Goal: Complete application form: Complete application form

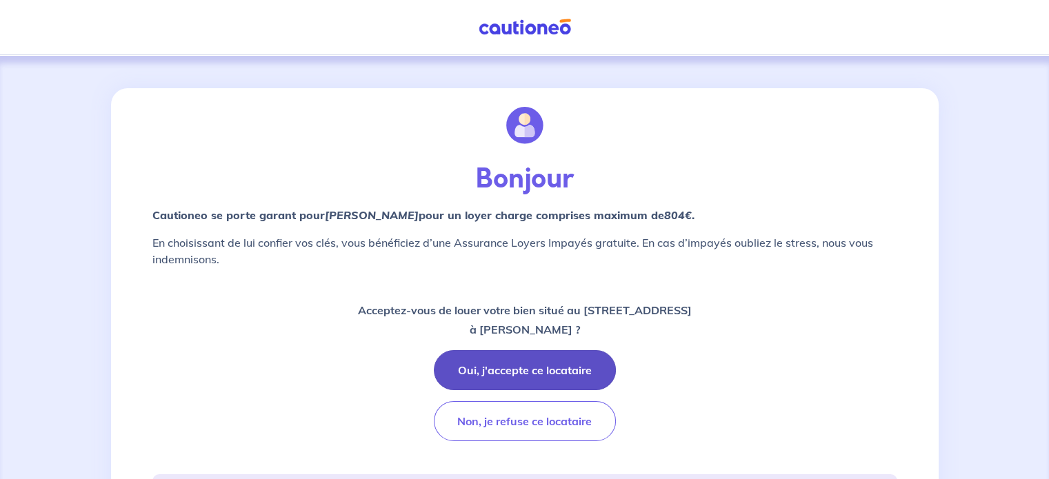
click at [554, 376] on button "Oui, j'accepte ce locataire" at bounding box center [525, 370] width 182 height 40
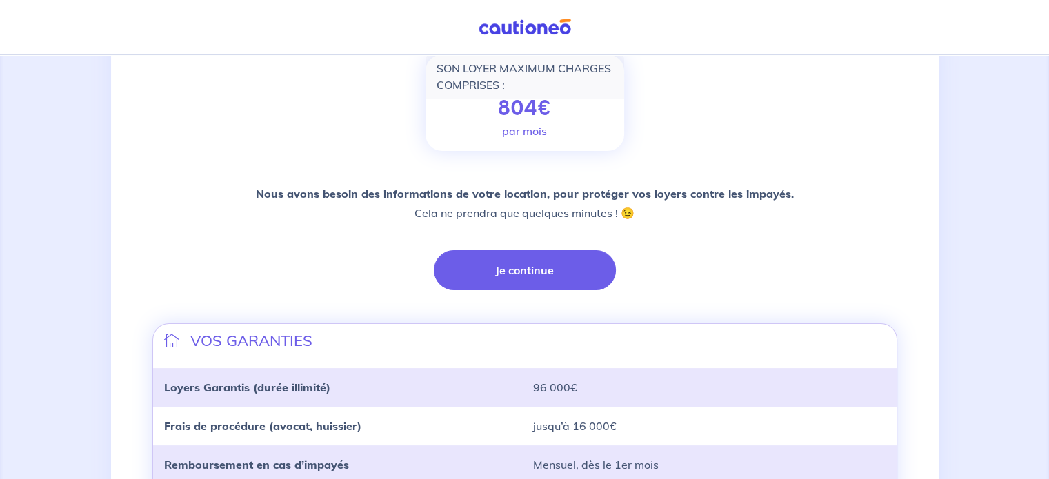
scroll to position [232, 0]
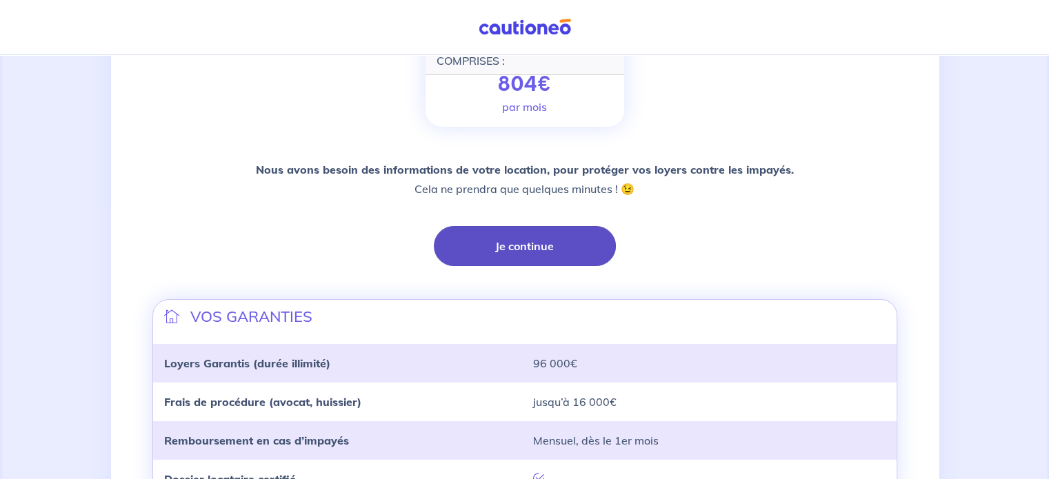
click at [488, 251] on button "Je continue" at bounding box center [525, 246] width 182 height 40
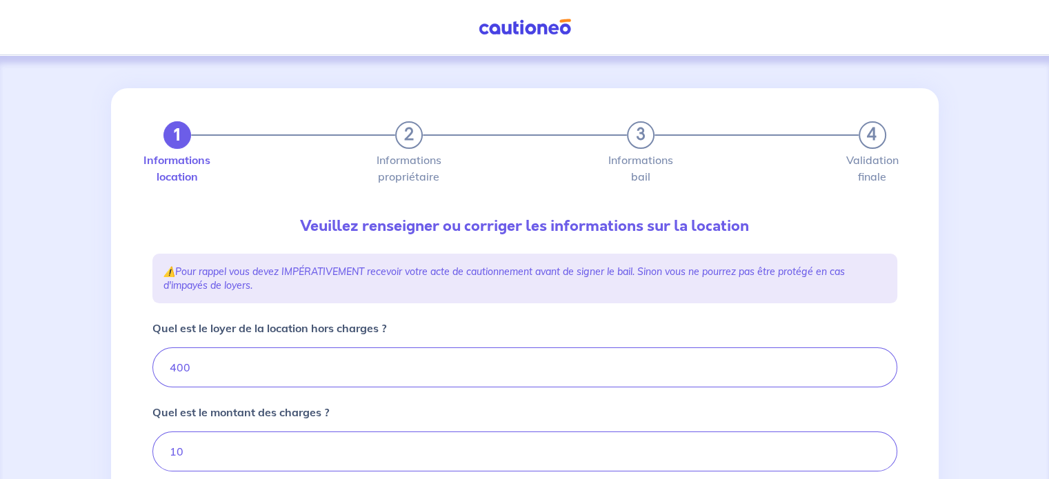
type input "410"
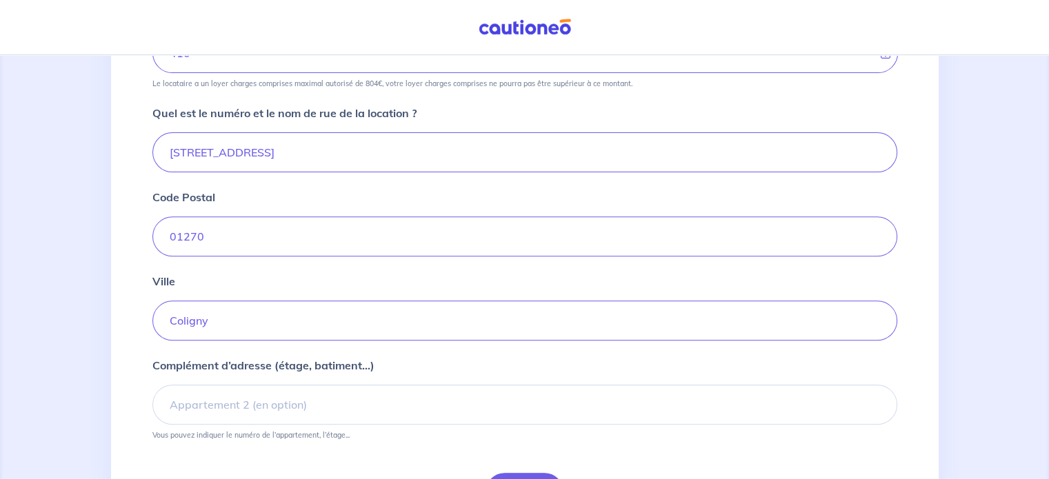
scroll to position [574, 0]
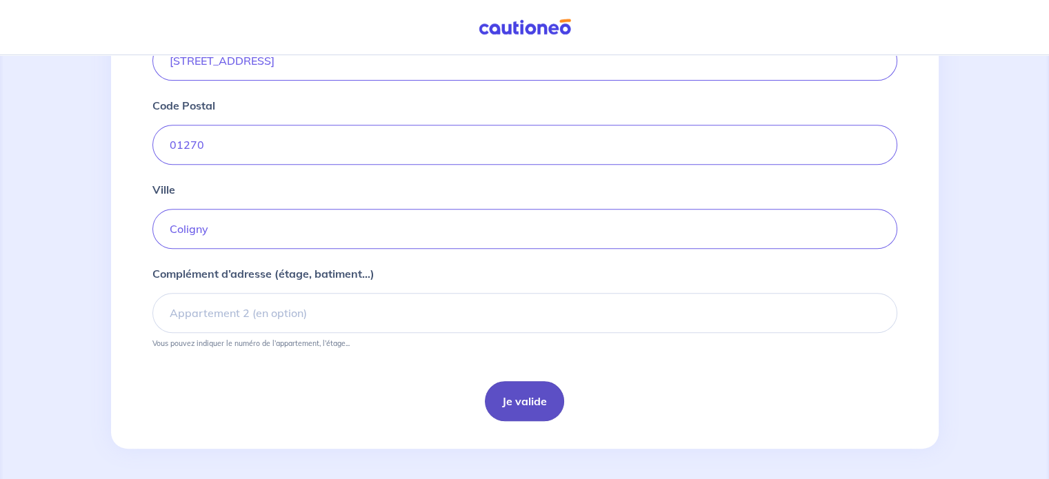
click at [509, 393] on button "Je valide" at bounding box center [524, 401] width 79 height 40
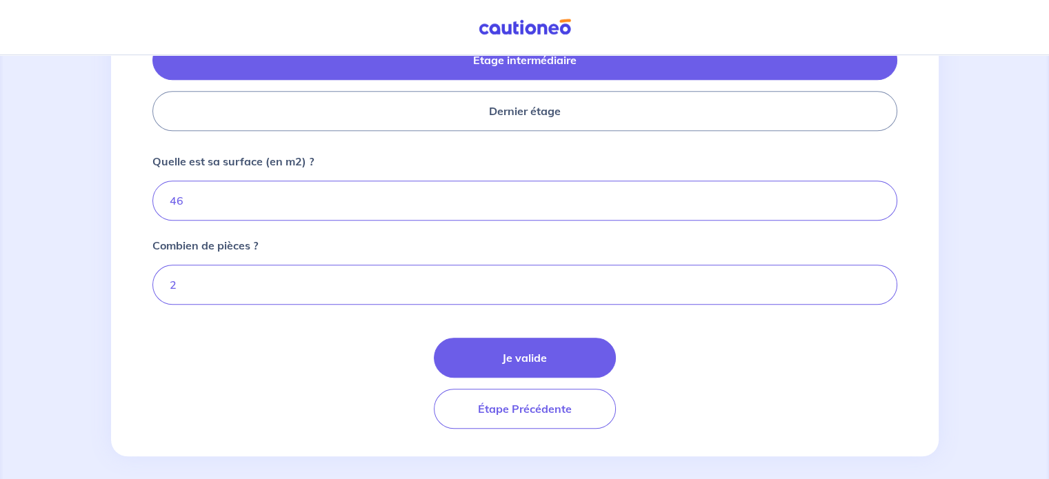
scroll to position [690, 0]
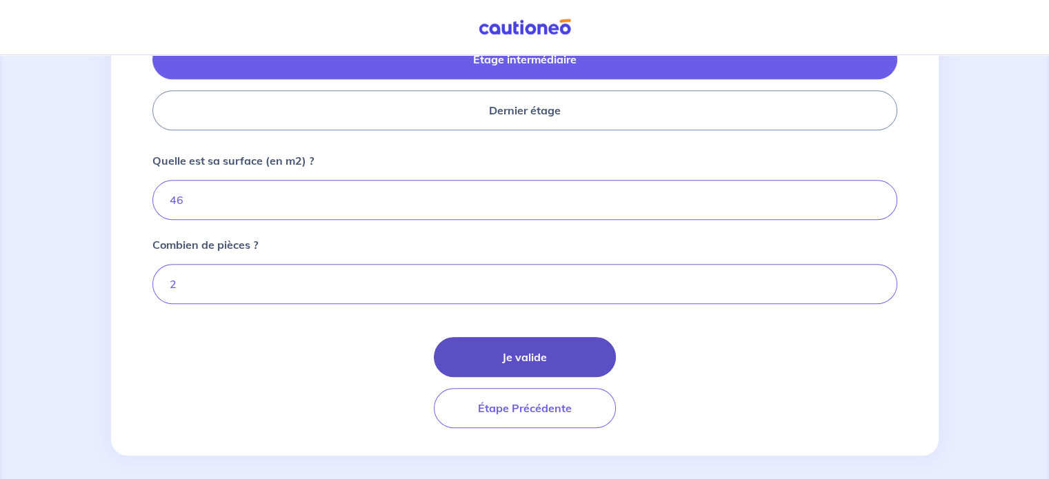
click at [498, 363] on button "Je valide" at bounding box center [525, 357] width 182 height 40
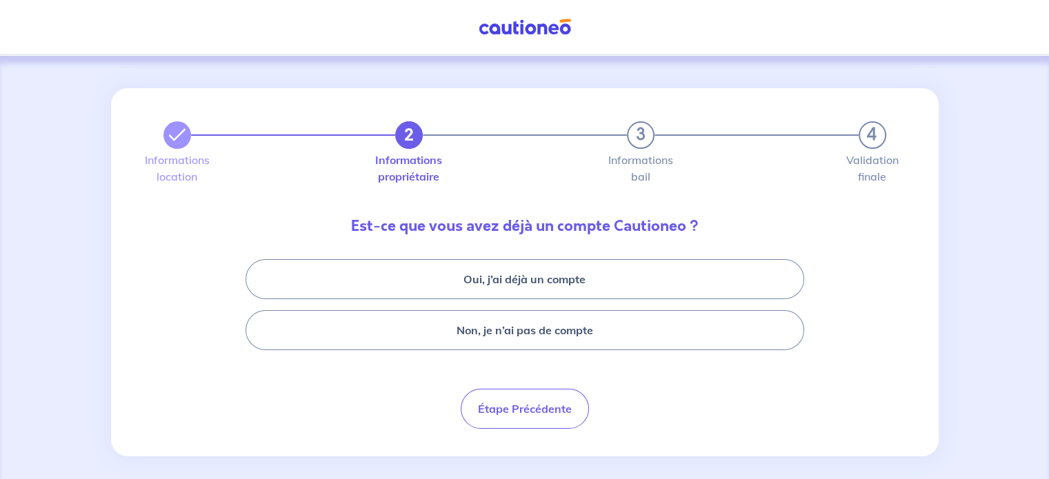
scroll to position [9, 0]
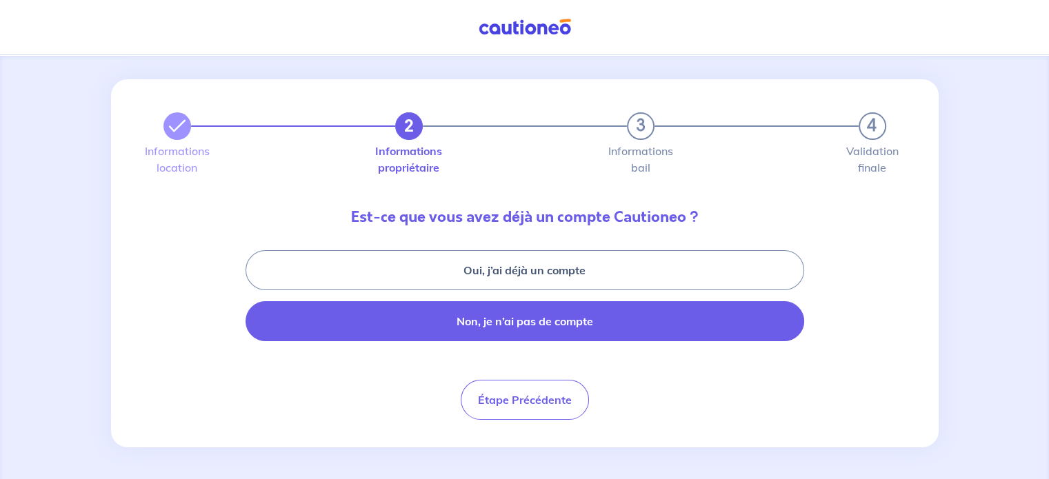
click at [501, 327] on button "Non, je n’ai pas de compte" at bounding box center [525, 321] width 559 height 40
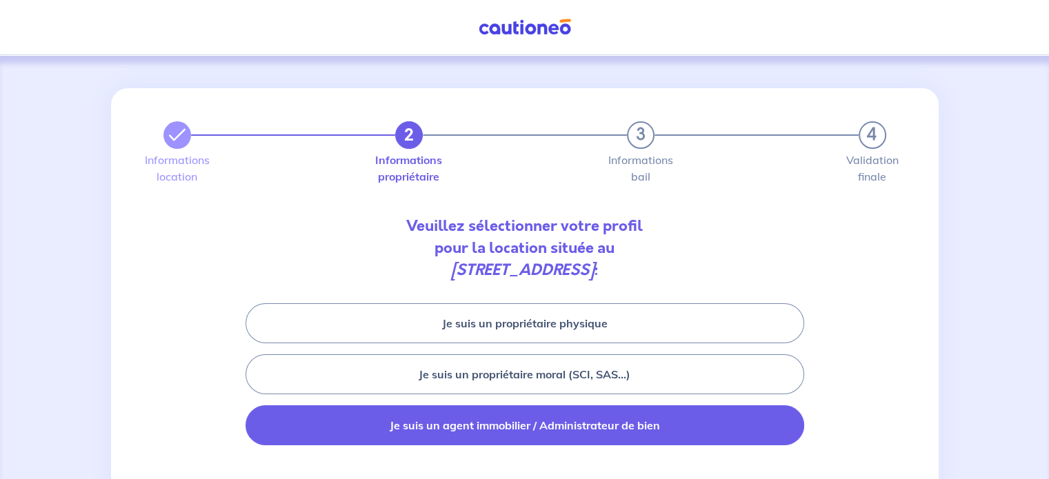
click at [484, 413] on button "Je suis un agent immobilier / Administrateur de bien" at bounding box center [525, 426] width 559 height 40
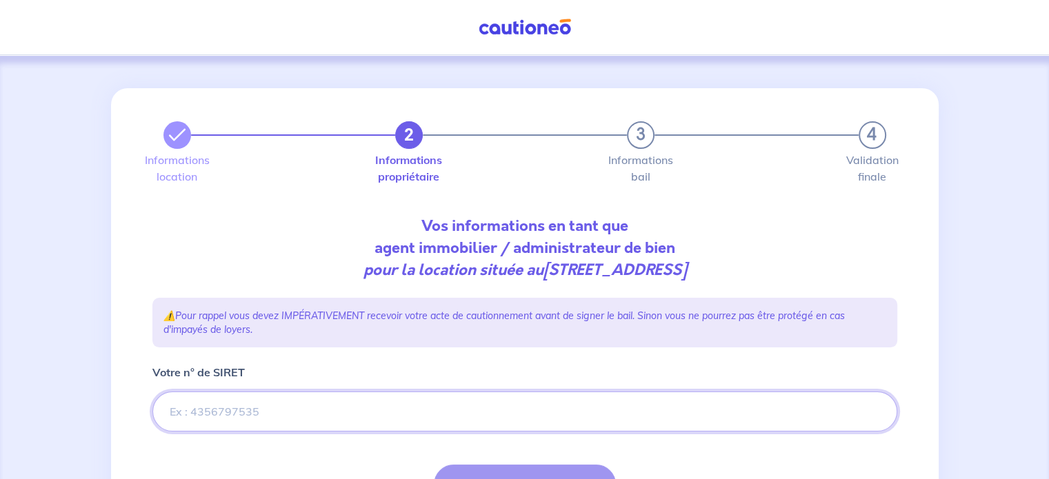
click at [482, 395] on input "Votre n° de SIRET" at bounding box center [524, 412] width 745 height 40
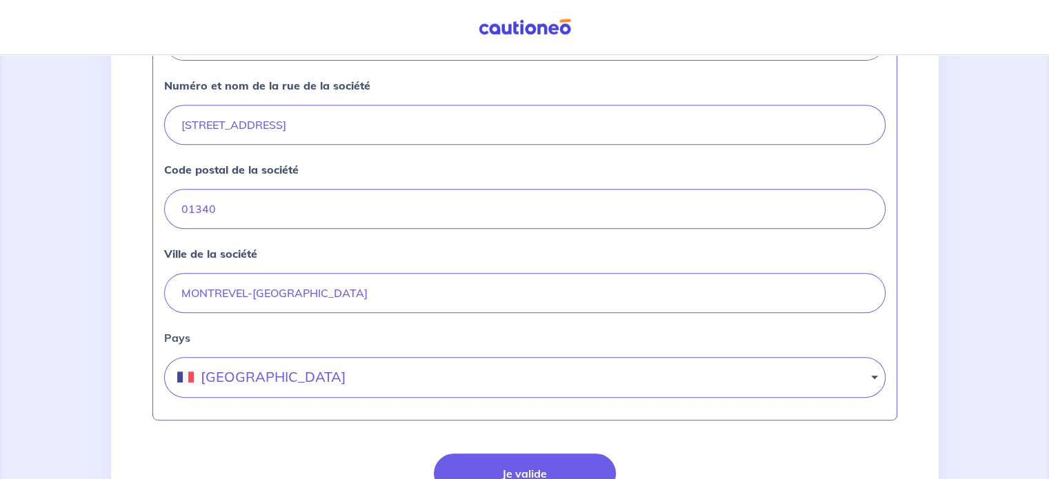
scroll to position [621, 0]
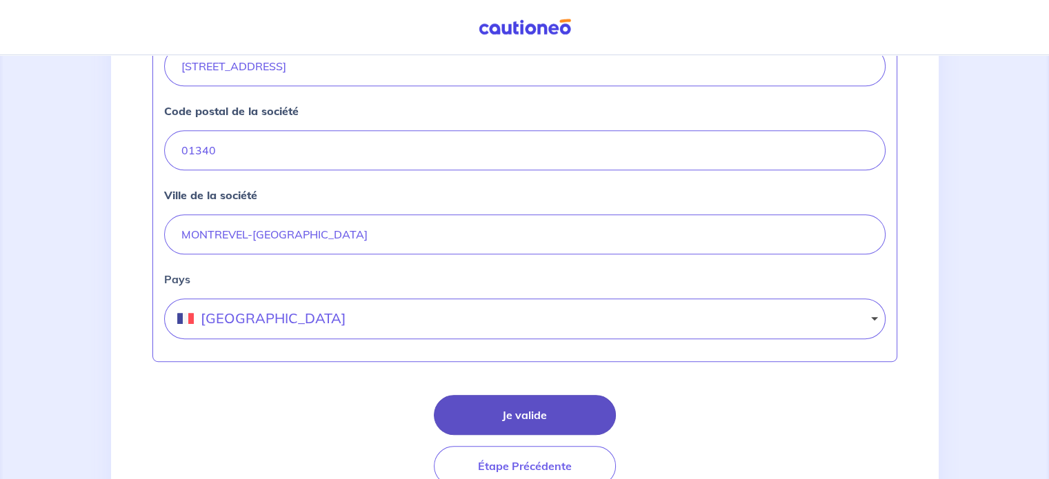
type input "53912884300015"
click at [472, 400] on button "Je valide" at bounding box center [525, 415] width 182 height 40
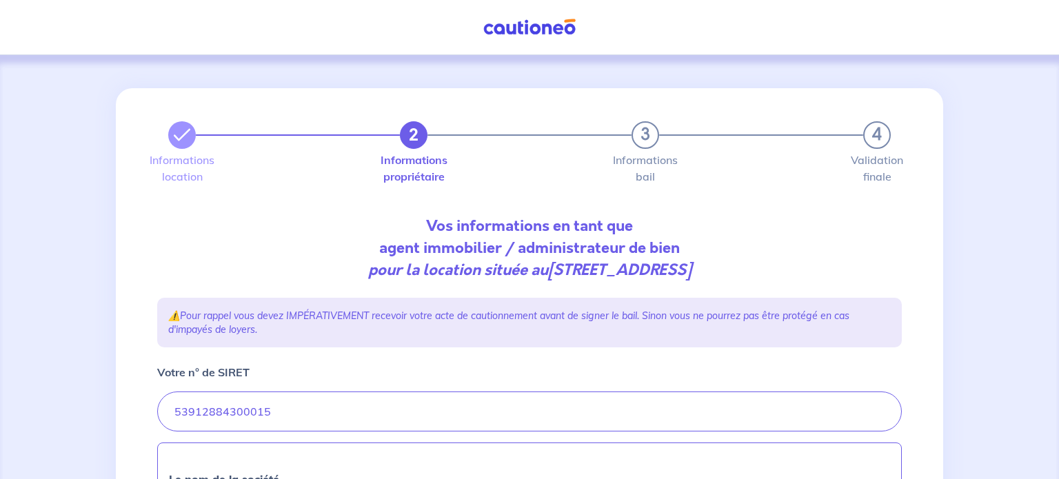
select select "FR"
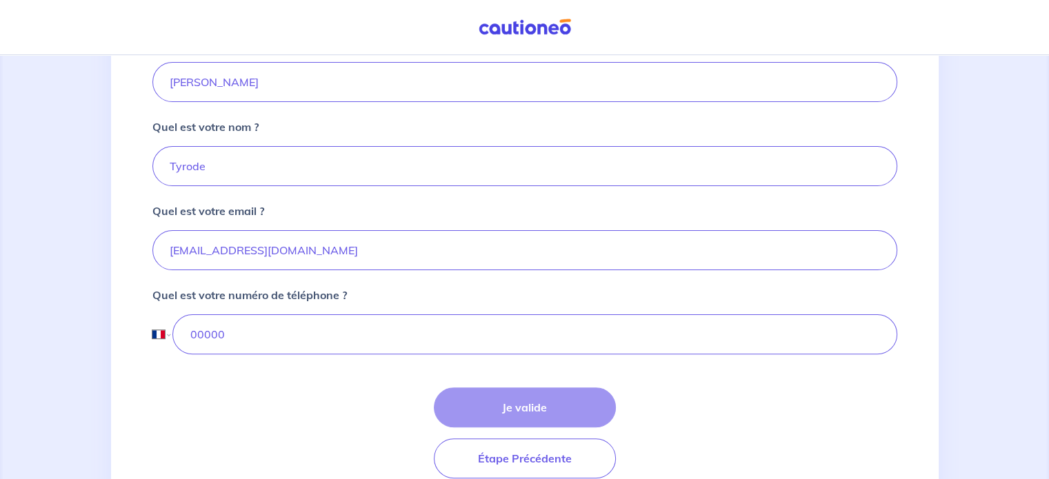
scroll to position [345, 0]
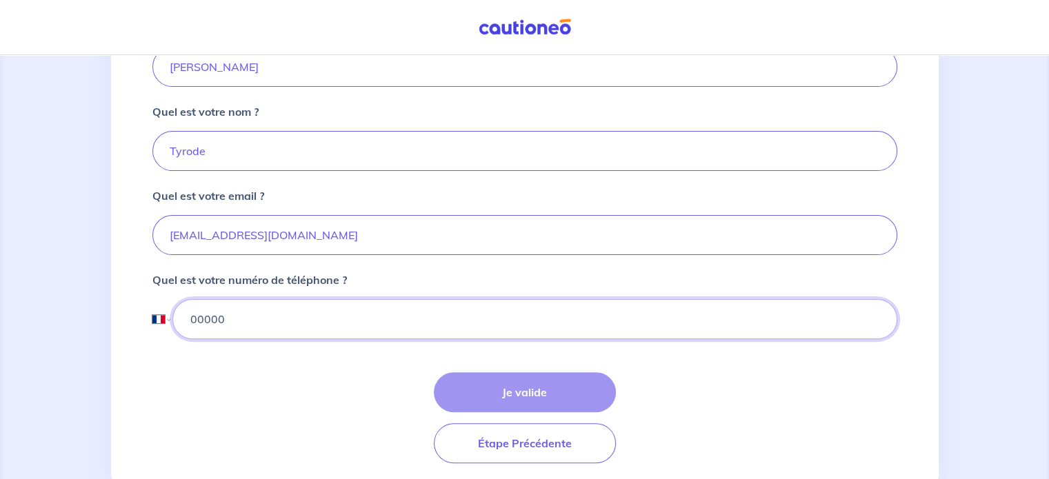
drag, startPoint x: 287, startPoint y: 324, endPoint x: 183, endPoint y: 322, distance: 104.2
click at [183, 322] on input "00000" at bounding box center [534, 319] width 724 height 40
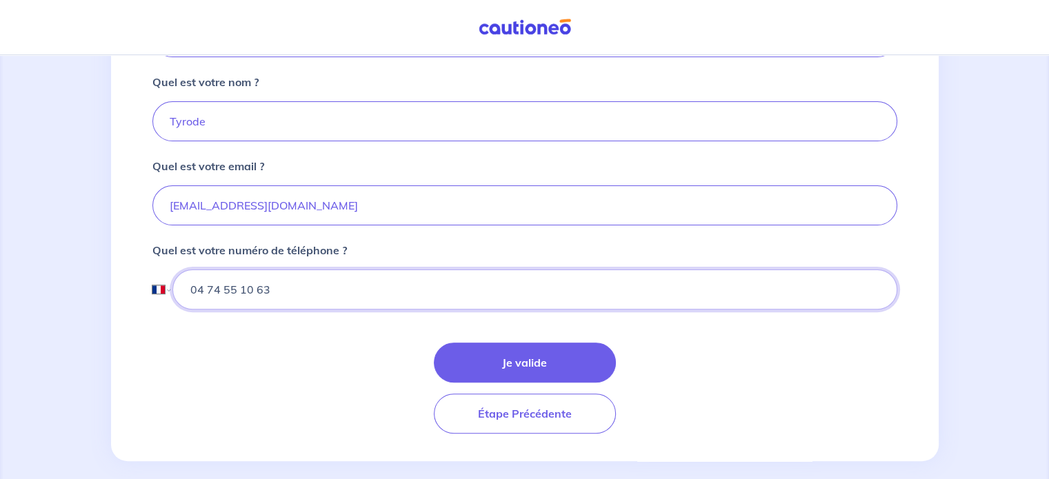
scroll to position [388, 0]
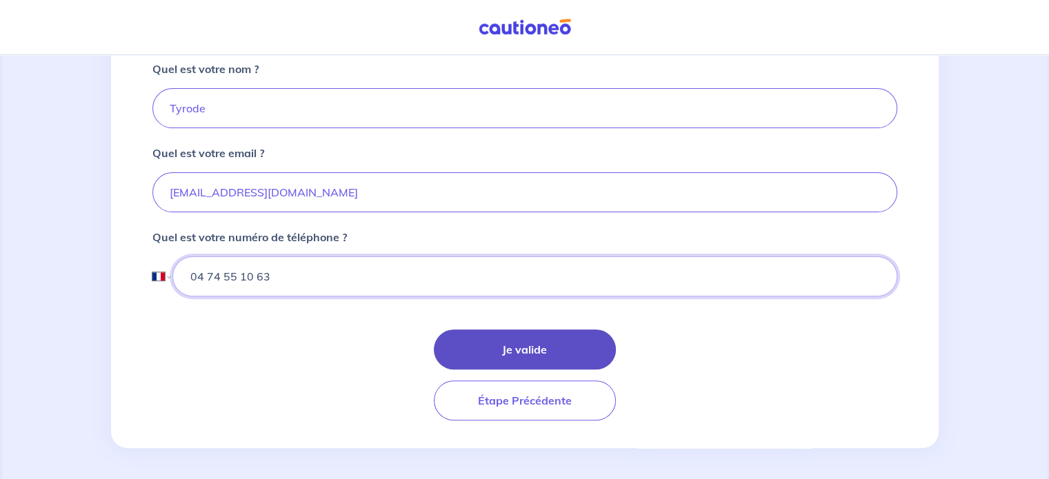
type input "04 74 55 10 63"
click at [464, 343] on button "Je valide" at bounding box center [525, 350] width 182 height 40
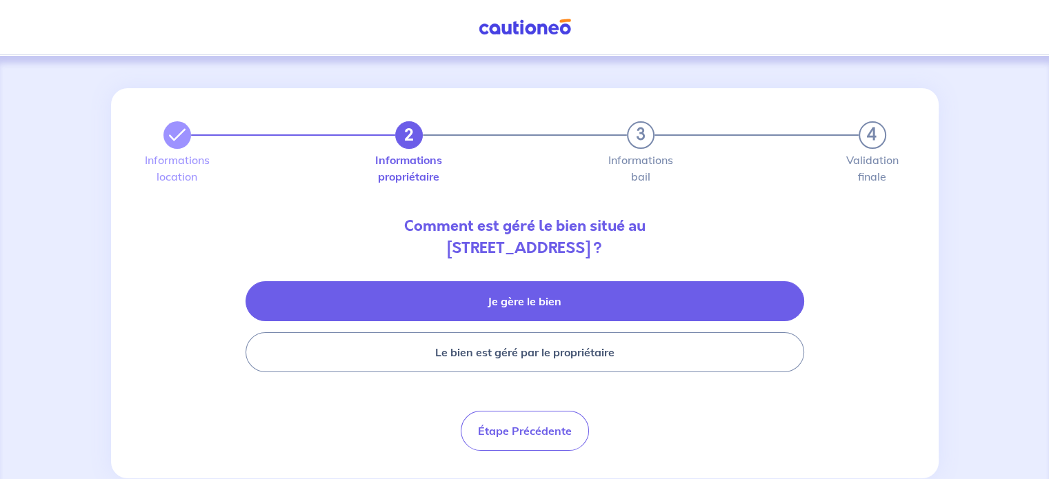
click at [463, 306] on button "Je gère le bien" at bounding box center [525, 301] width 559 height 40
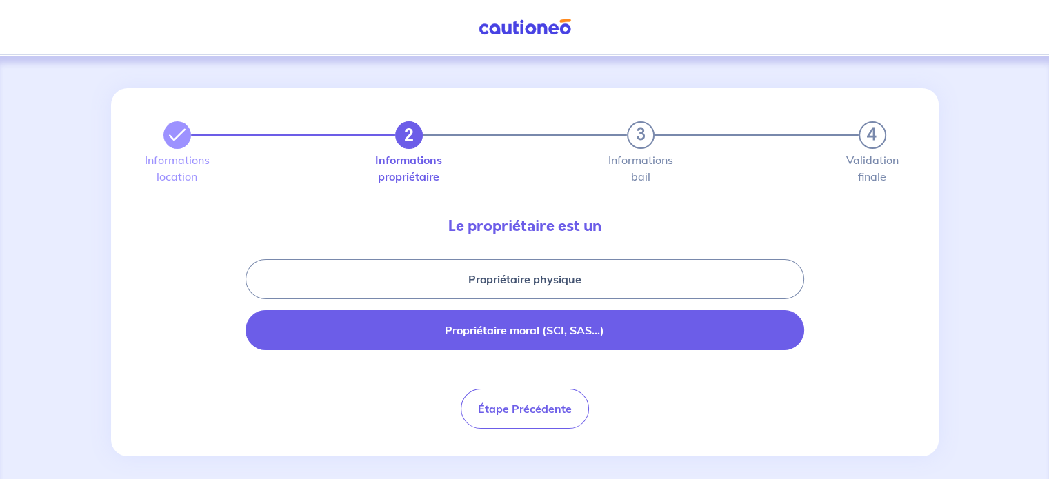
click at [463, 336] on button "Propriétaire moral (SCI, SAS...)" at bounding box center [525, 330] width 559 height 40
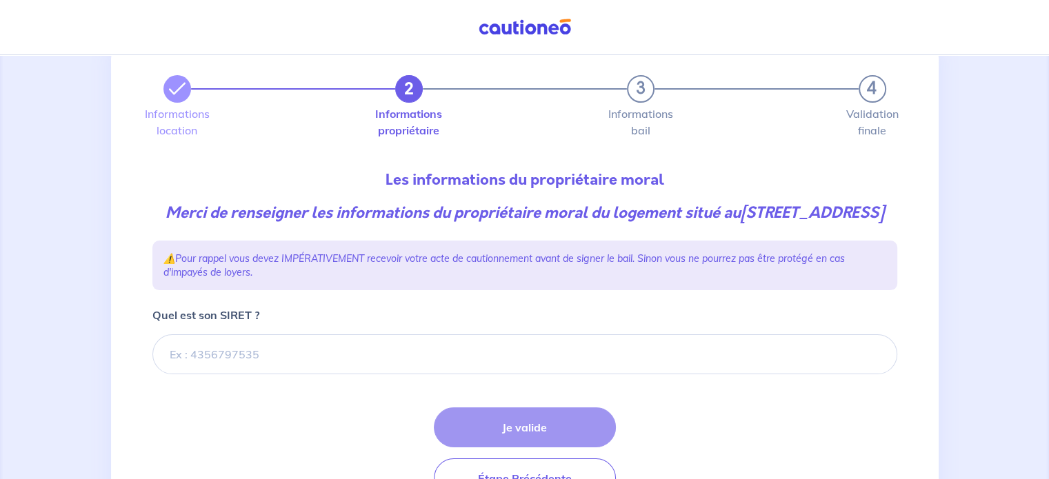
scroll to position [69, 0]
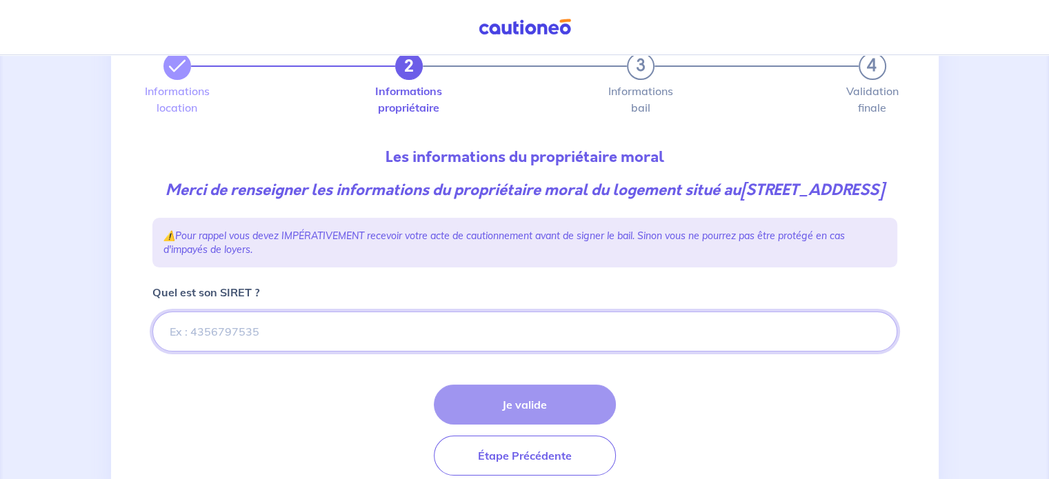
click at [459, 350] on input "Quel est son SIRET ?" at bounding box center [524, 332] width 745 height 40
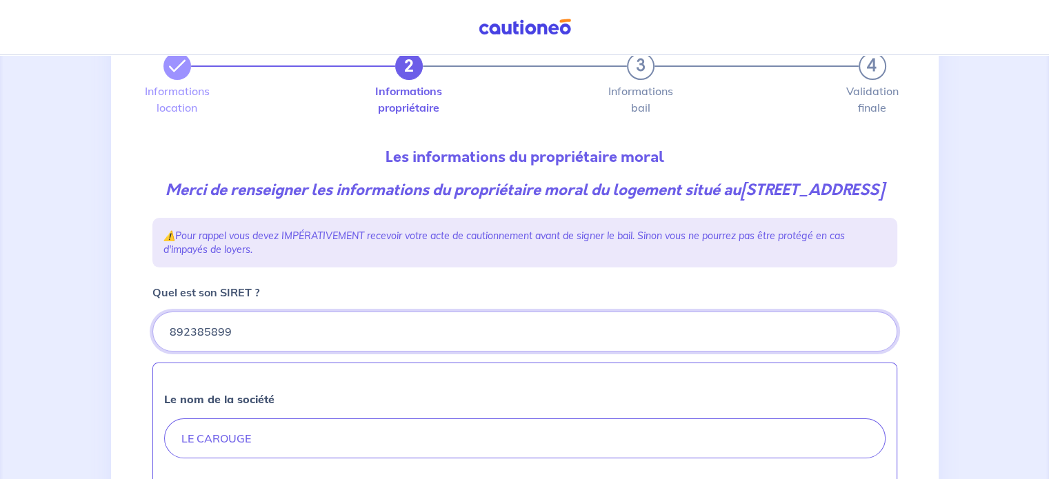
type input "892385899"
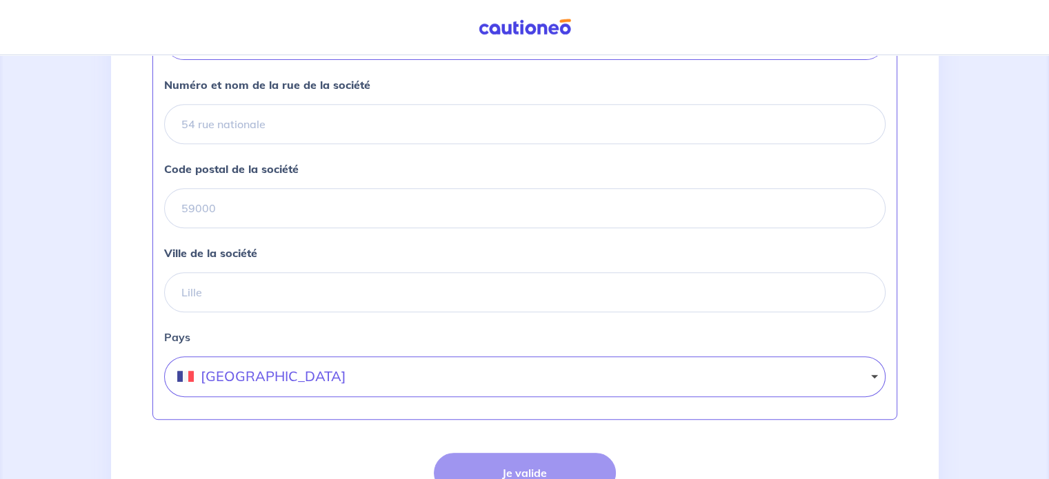
scroll to position [345, 0]
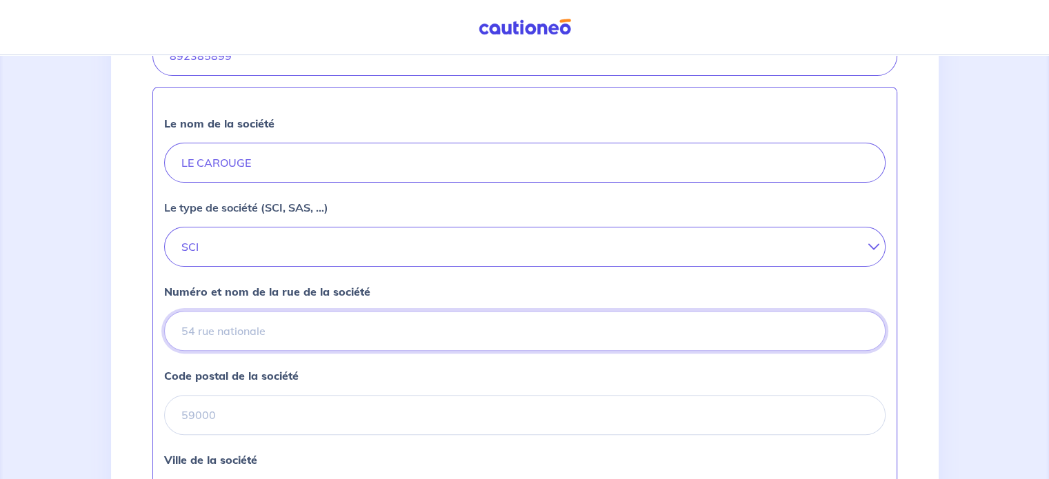
click at [444, 351] on input "Numéro et nom de la rue de la société" at bounding box center [524, 331] width 721 height 40
type input "9 Le Carouge Levant"
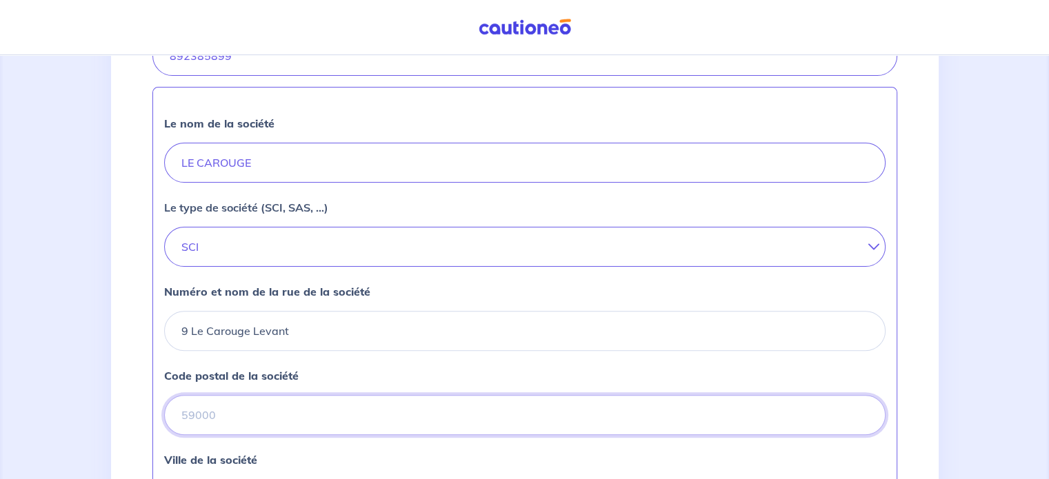
click at [399, 432] on input "Code postal de la société" at bounding box center [524, 415] width 721 height 40
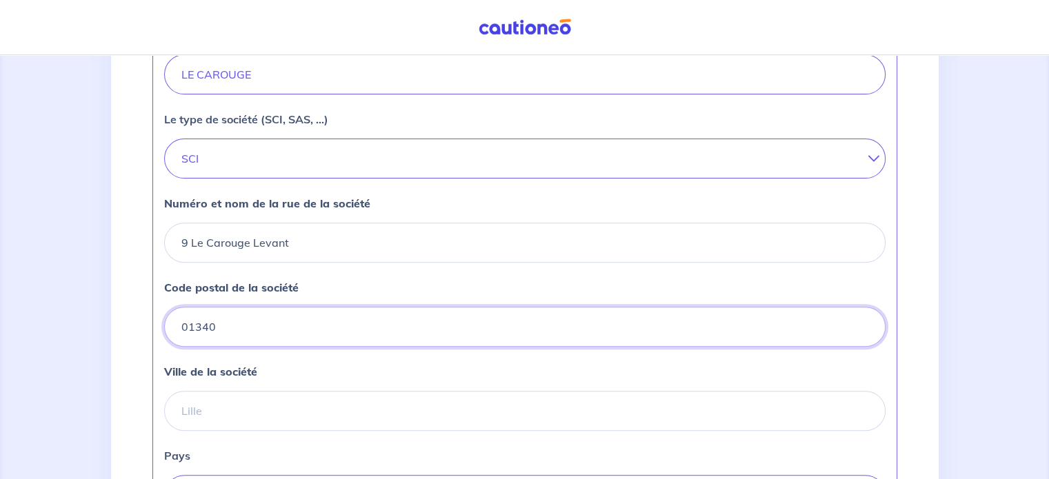
scroll to position [552, 0]
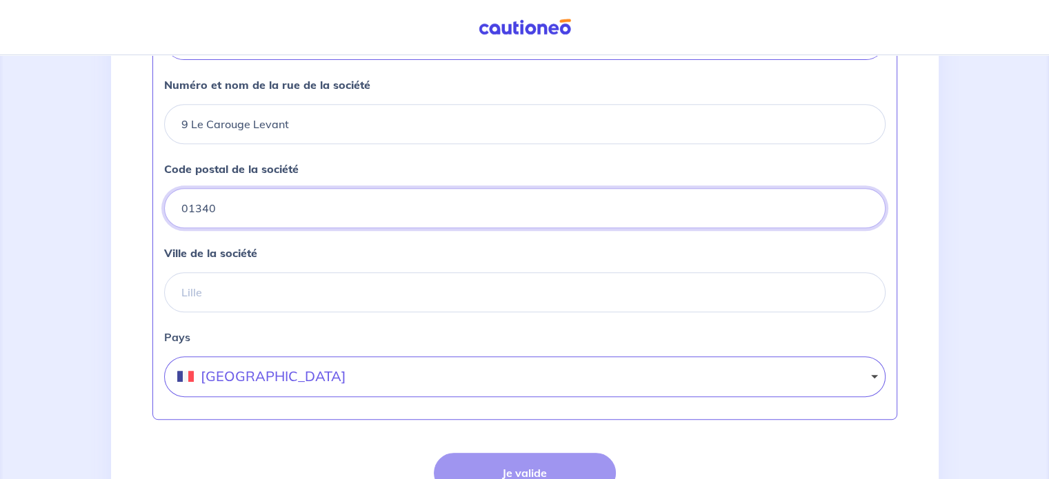
type input "01340"
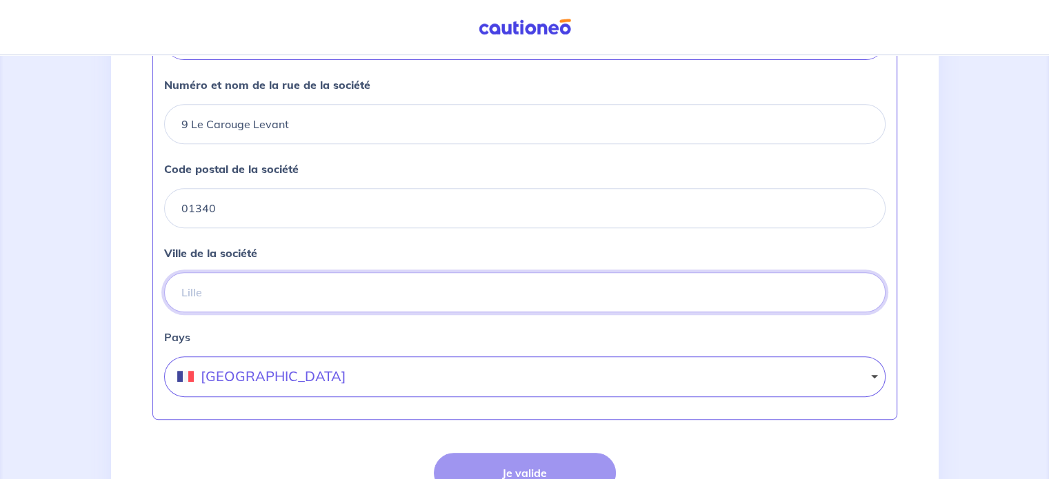
click at [360, 312] on input "Ville de la société" at bounding box center [524, 292] width 721 height 40
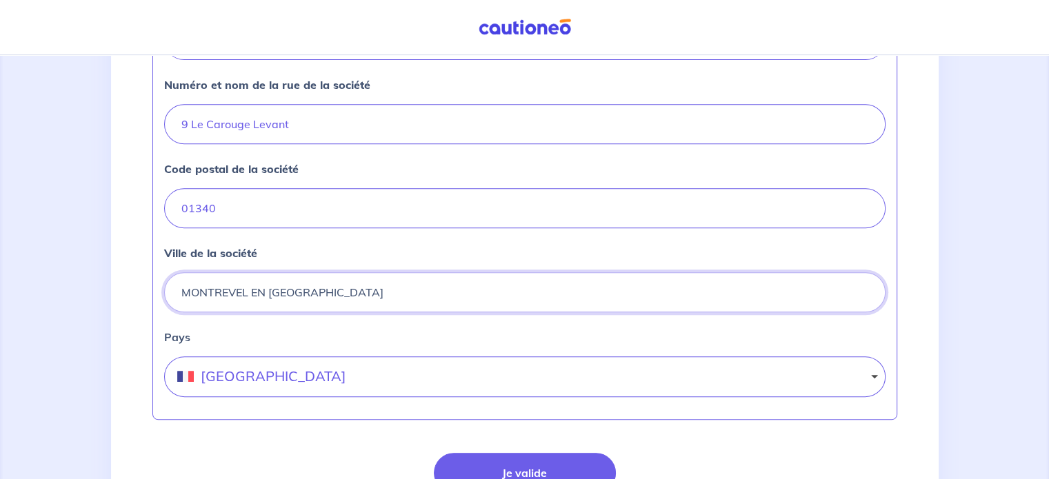
click at [251, 311] on input "MONTREVEL EN [GEOGRAPHIC_DATA]" at bounding box center [524, 292] width 721 height 40
click at [270, 310] on input "MONTREVEL-EN [GEOGRAPHIC_DATA]" at bounding box center [524, 292] width 721 height 40
type input "MONTREVEL-[GEOGRAPHIC_DATA]"
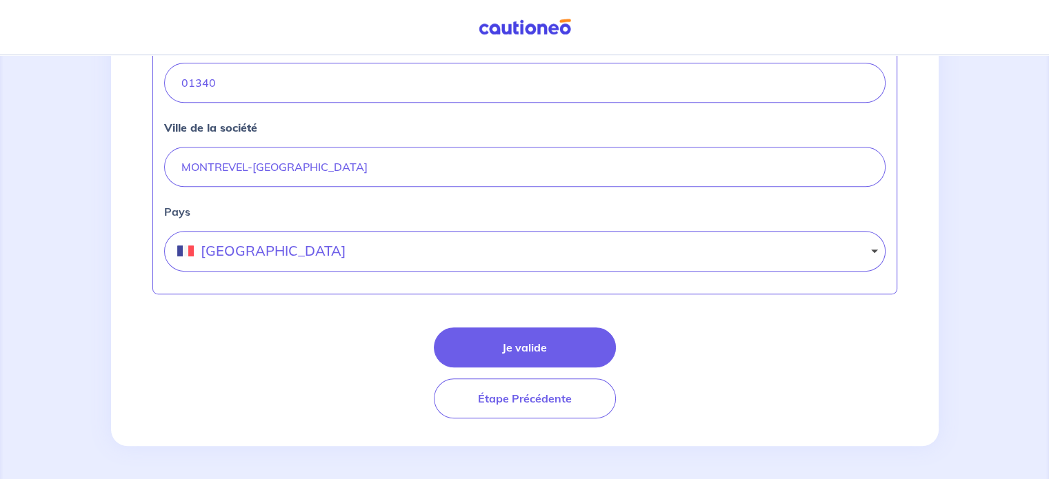
scroll to position [690, 0]
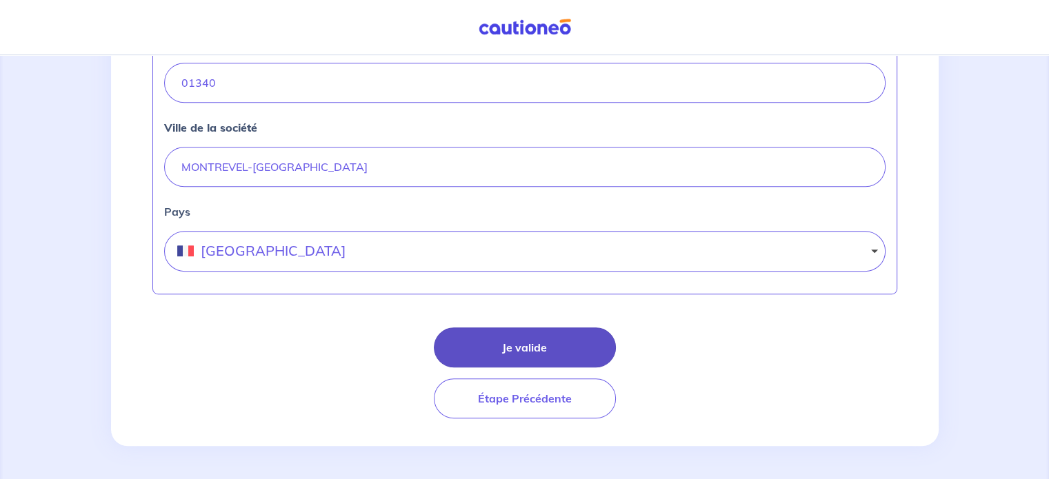
click at [517, 349] on button "Je valide" at bounding box center [525, 348] width 182 height 40
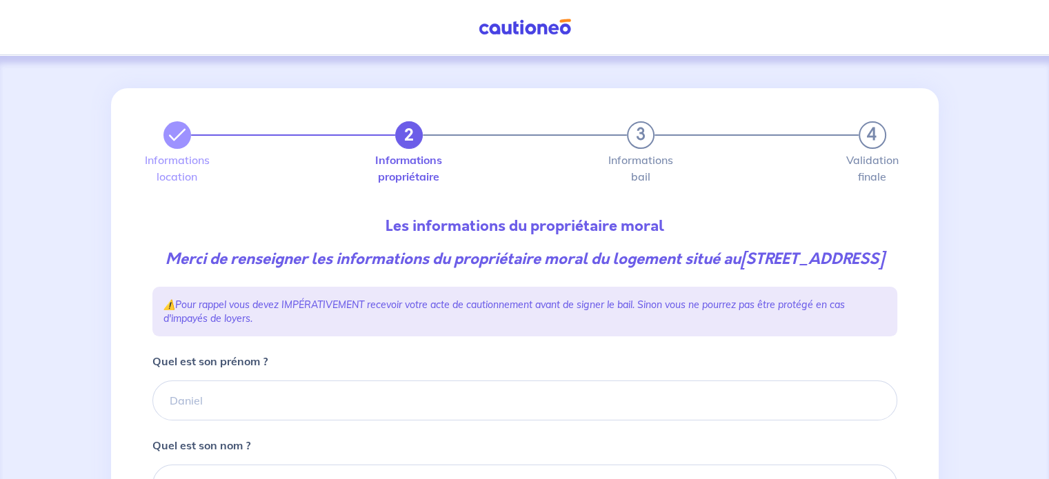
scroll to position [69, 0]
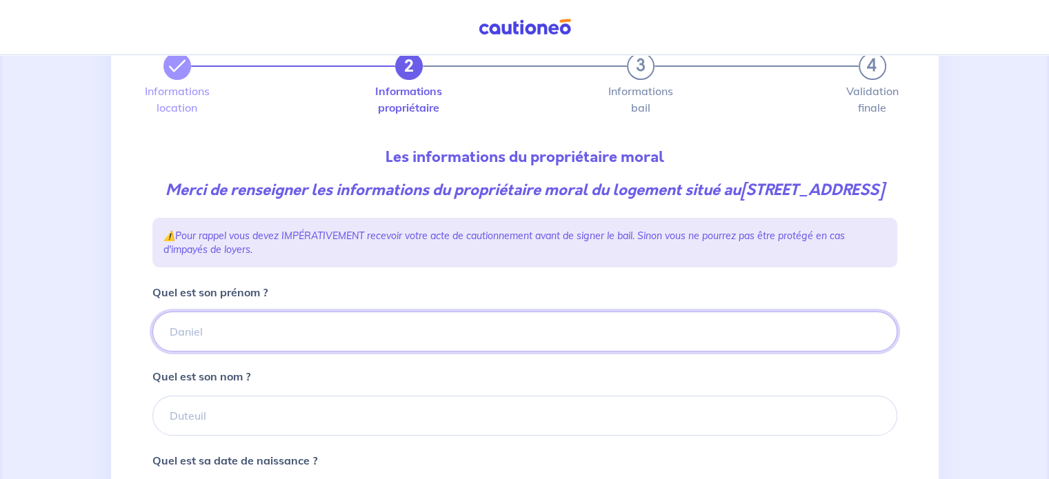
click at [400, 347] on input "Quel est son prénom ?" at bounding box center [524, 332] width 745 height 40
type input "[PERSON_NAME]"
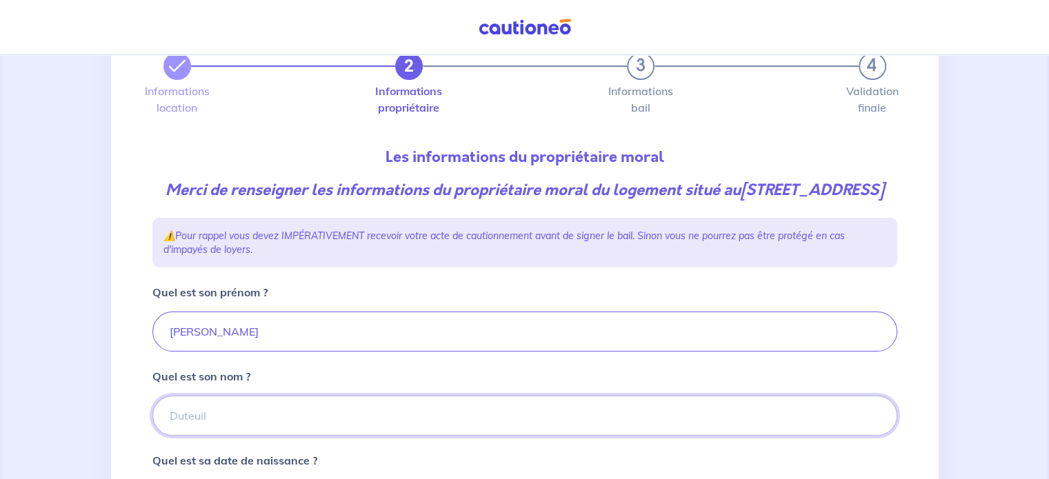
click at [364, 436] on input "Quel est son nom ?" at bounding box center [524, 416] width 745 height 40
type input "[PERSON_NAME]"
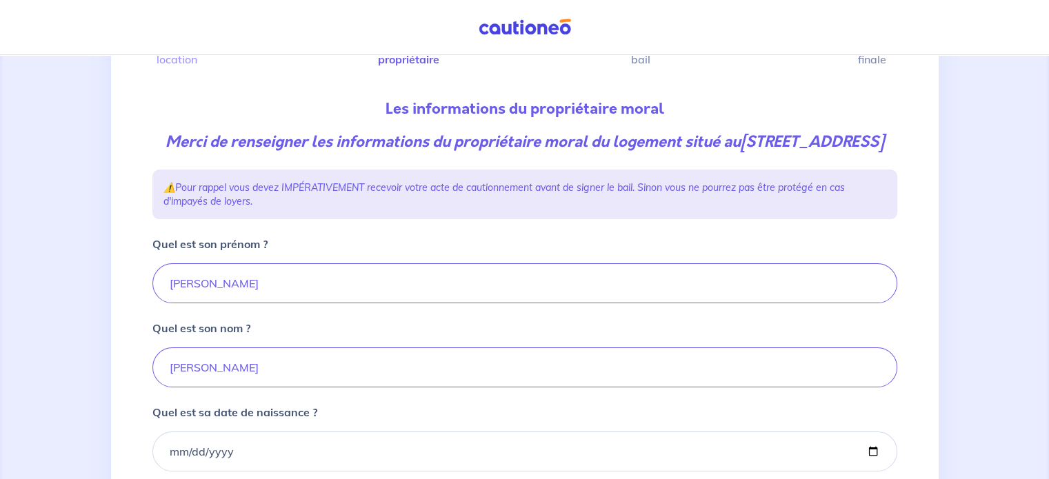
scroll to position [138, 0]
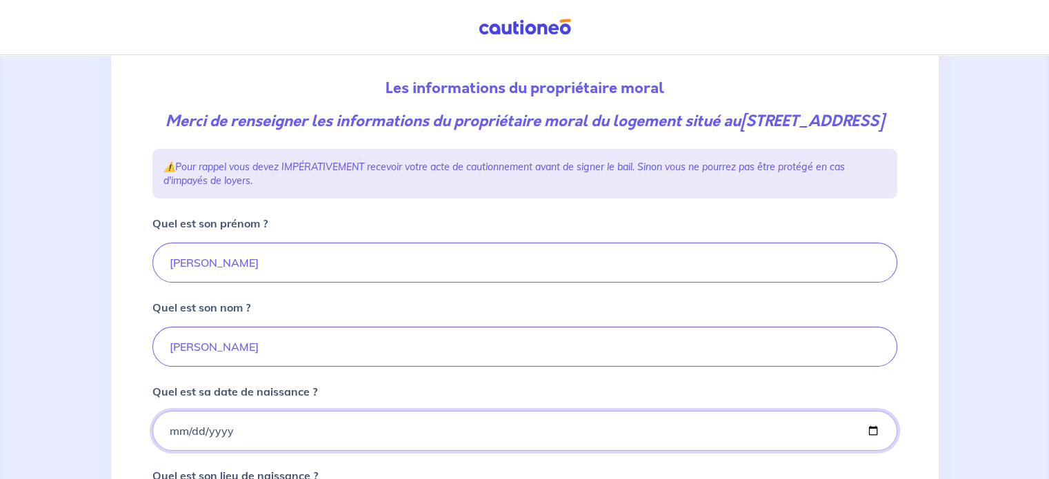
click at [336, 448] on input "Quel est sa date de naissance ?" at bounding box center [524, 431] width 745 height 40
type input "[DATE]"
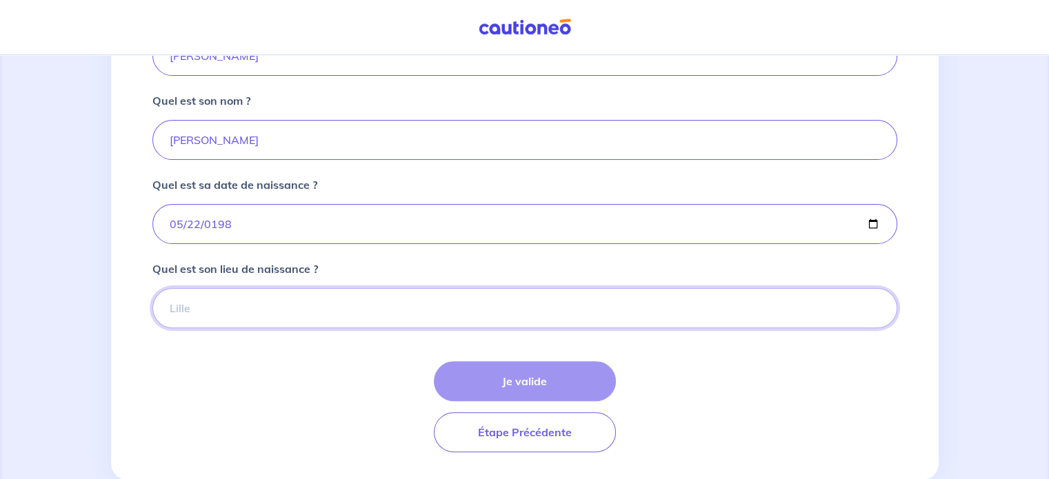
click at [322, 328] on input "Quel est son lieu de naissance ?" at bounding box center [524, 308] width 745 height 40
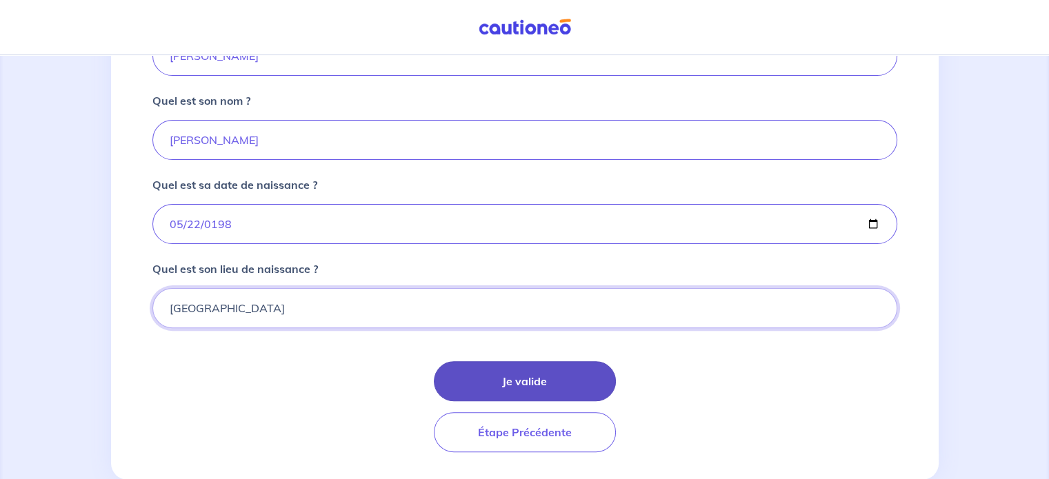
type input "[GEOGRAPHIC_DATA]"
click at [489, 390] on button "Je valide" at bounding box center [525, 381] width 182 height 40
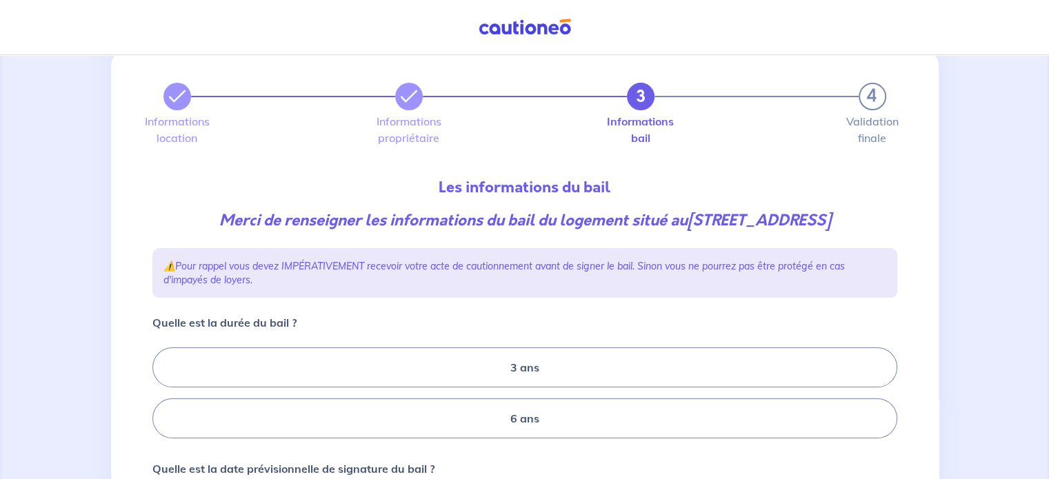
scroll to position [69, 0]
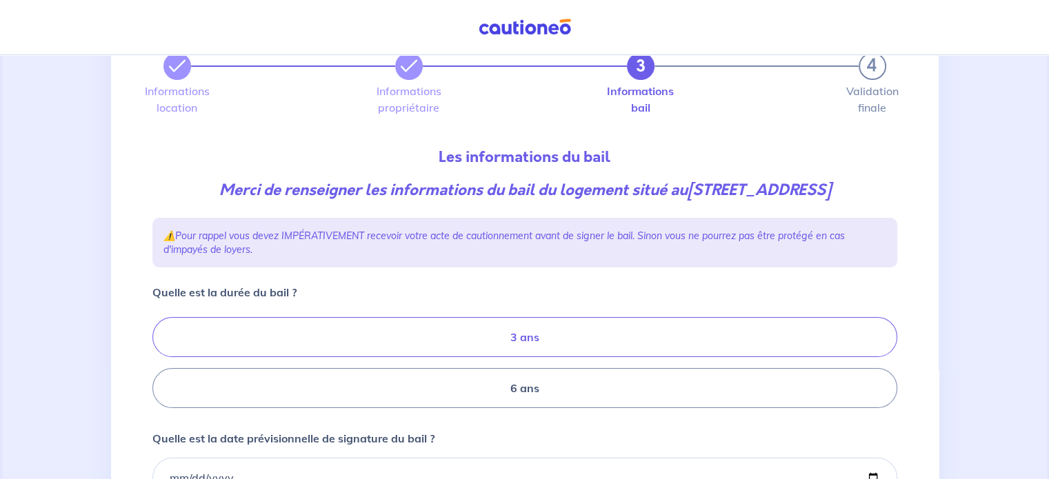
click at [521, 343] on label "3 ans" at bounding box center [524, 337] width 745 height 40
click at [161, 359] on input "3 ans" at bounding box center [156, 363] width 9 height 9
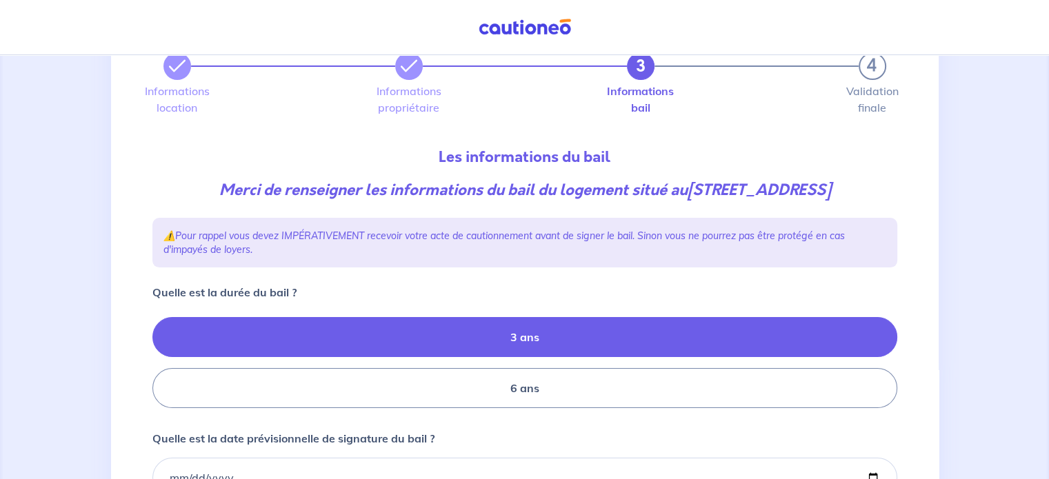
radio input "true"
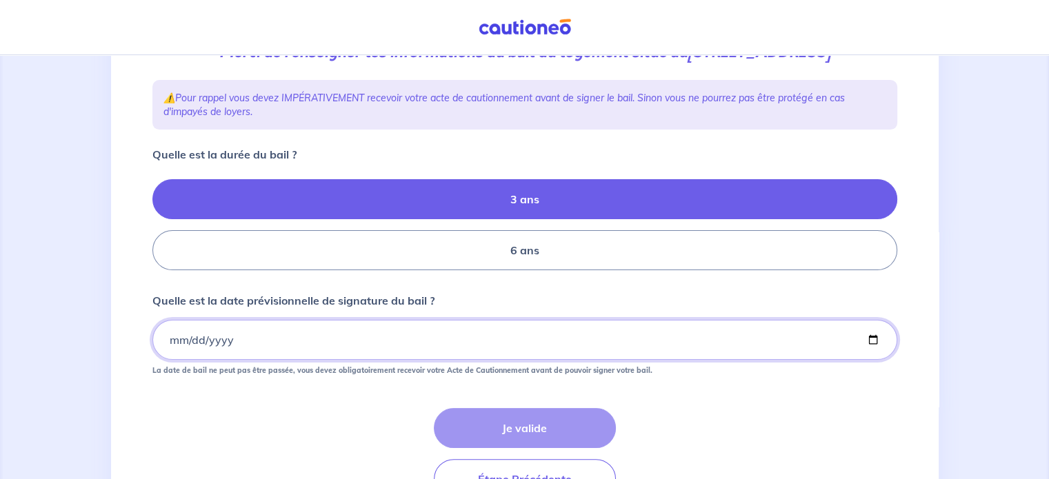
click at [521, 343] on input "Quelle est la date prévisionnelle de signature du bail ?" at bounding box center [524, 340] width 745 height 40
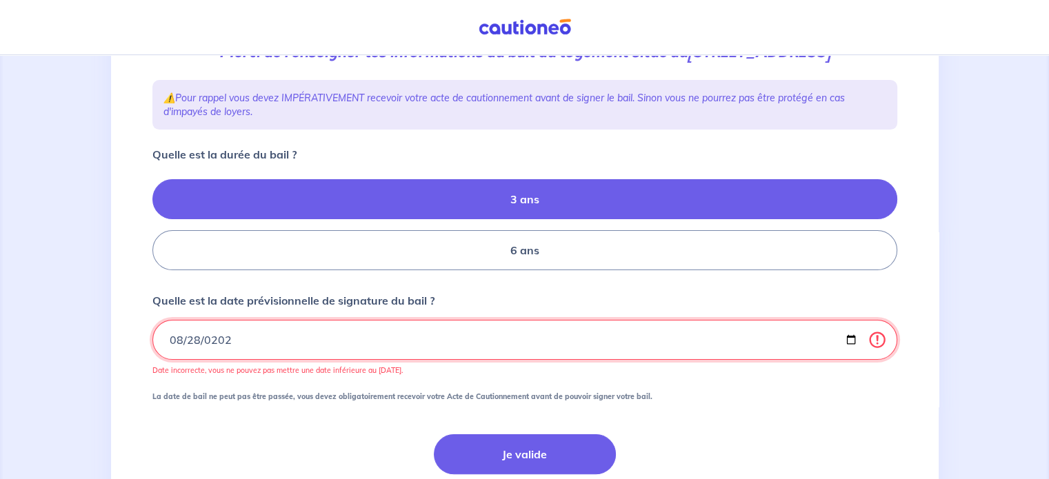
type input "[DATE]"
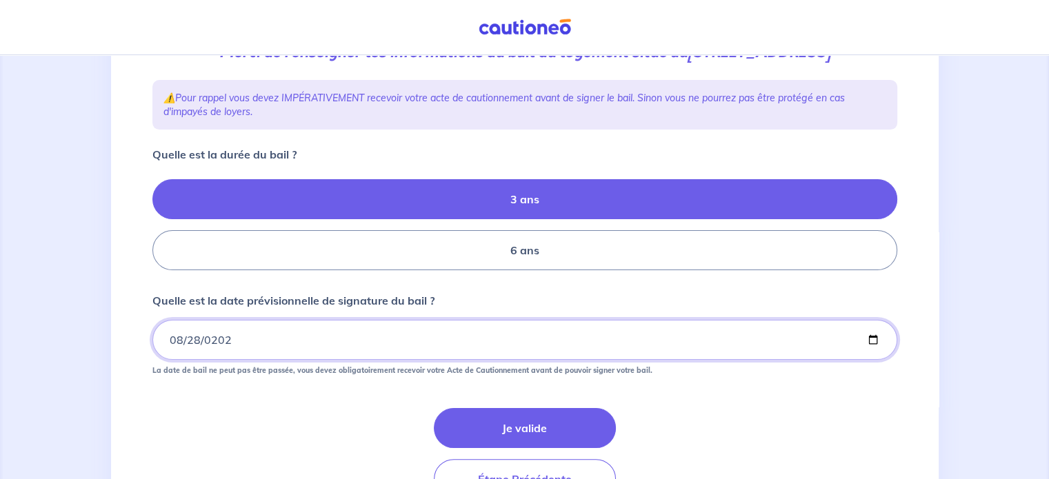
scroll to position [276, 0]
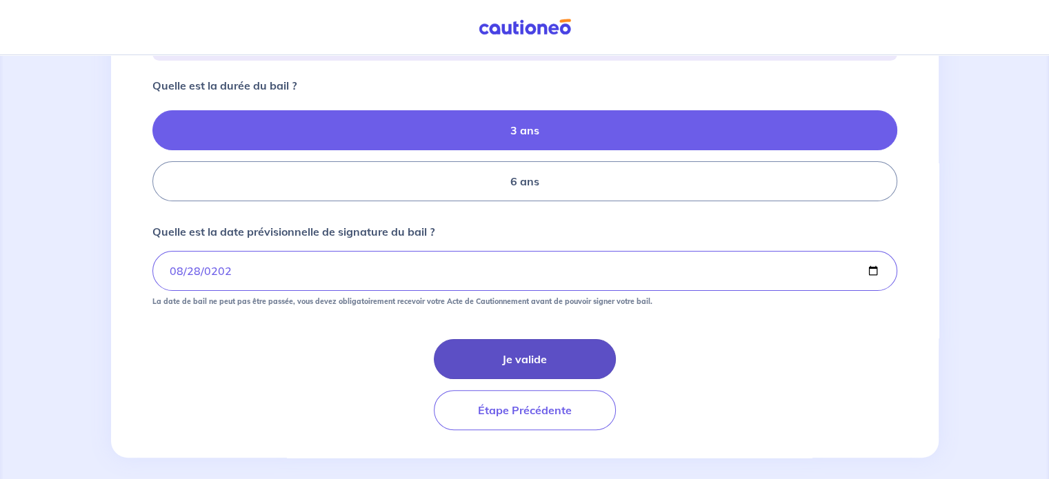
click at [540, 376] on button "Je valide" at bounding box center [525, 359] width 182 height 40
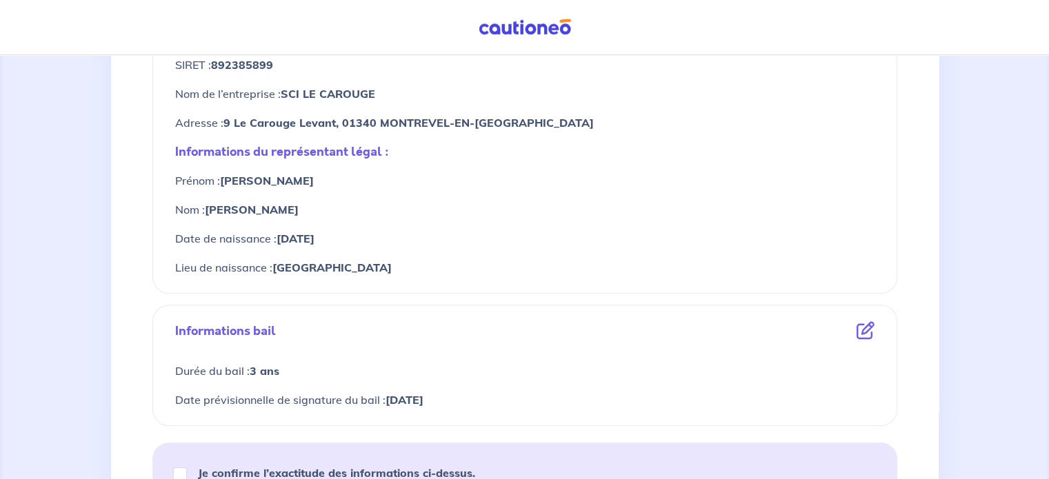
scroll to position [621, 0]
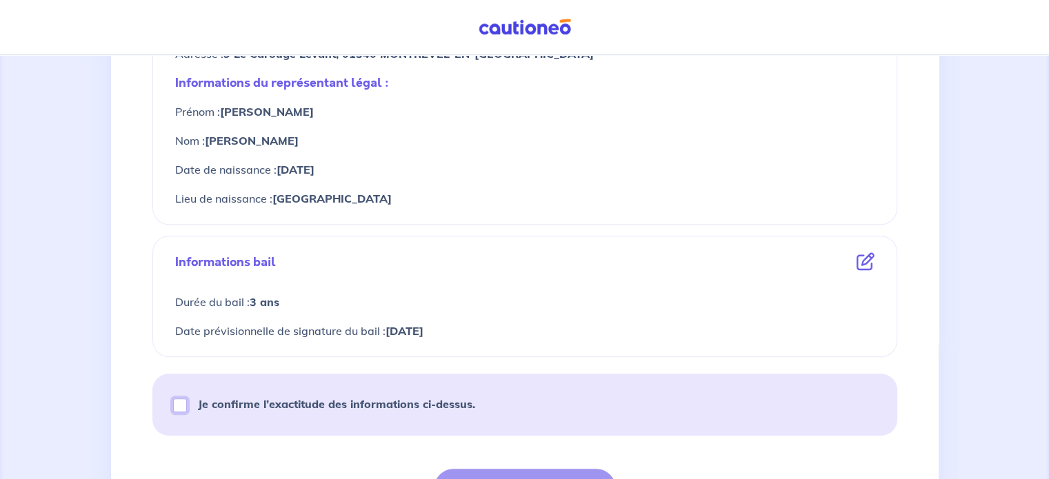
click at [185, 402] on input "Je confirme l’exactitude des informations ci-dessus." at bounding box center [180, 406] width 14 height 14
checkbox input "true"
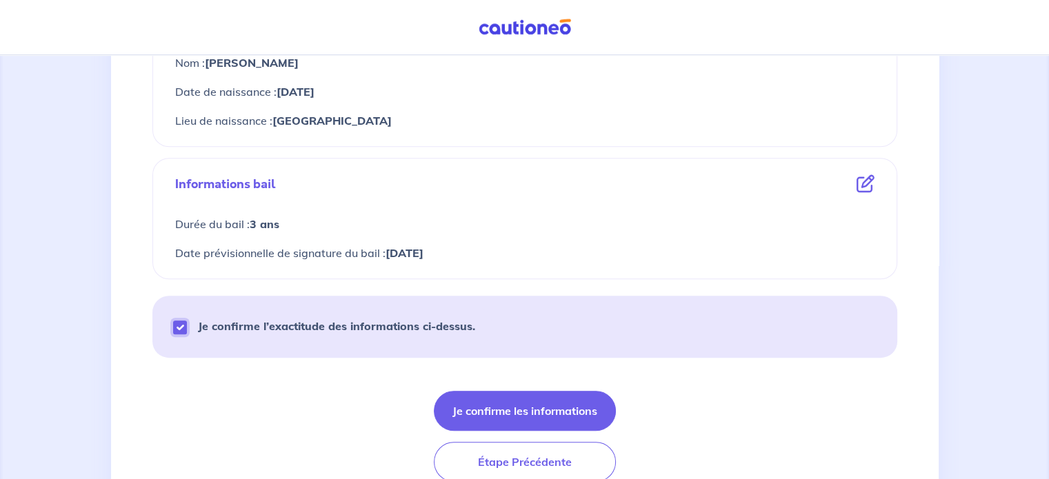
scroll to position [761, 0]
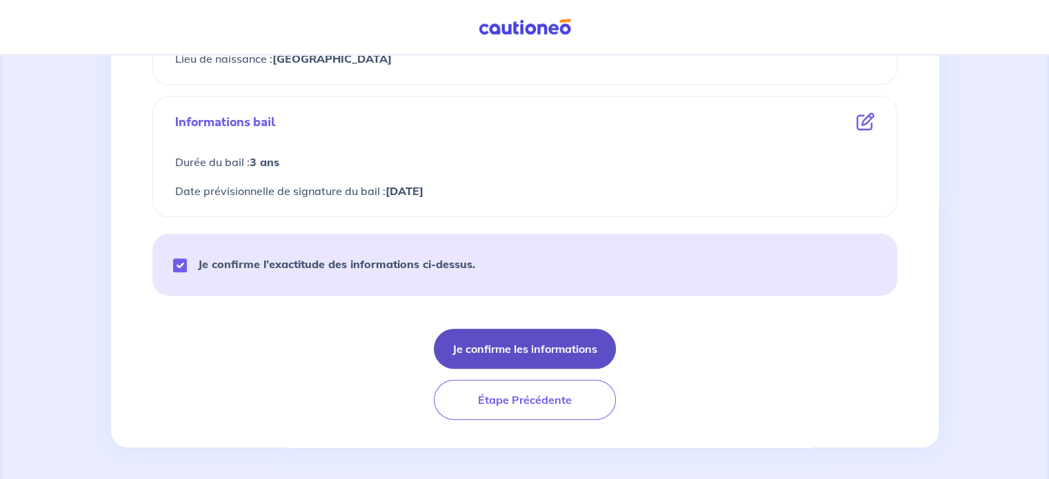
click at [498, 348] on button "Je confirme les informations" at bounding box center [525, 349] width 182 height 40
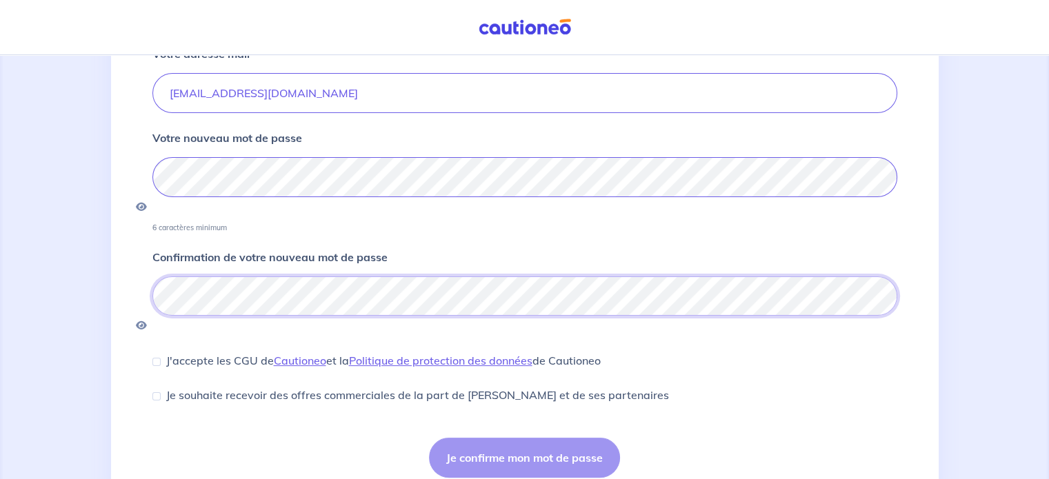
scroll to position [197, 0]
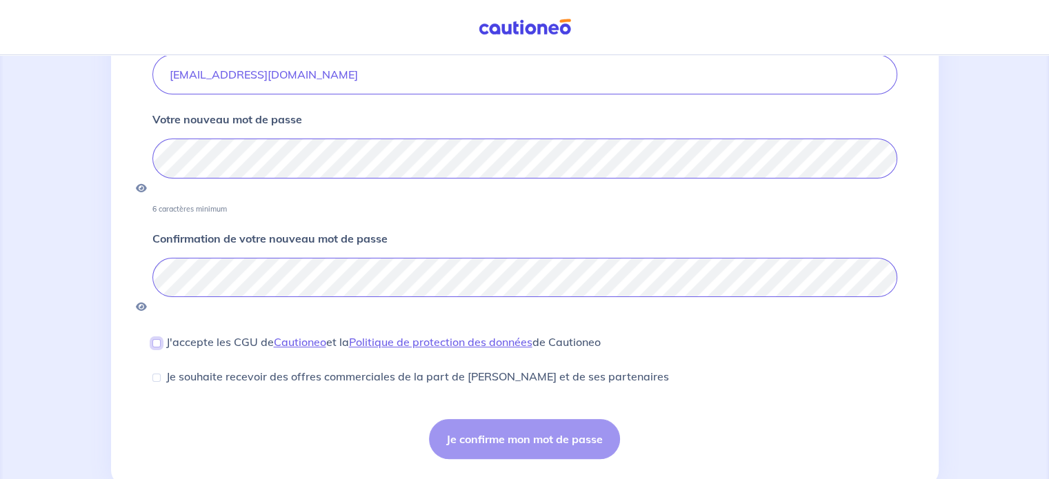
click at [157, 339] on input "J'accepte les CGU de [PERSON_NAME] et la Politique de protection des données de…" at bounding box center [156, 343] width 8 height 8
checkbox input "true"
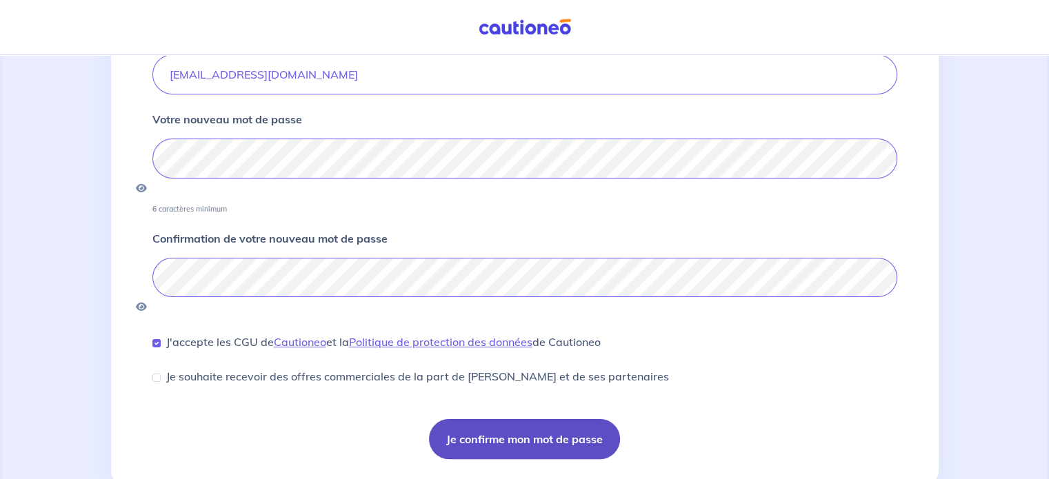
click at [486, 419] on button "Je confirme mon mot de passe" at bounding box center [524, 439] width 191 height 40
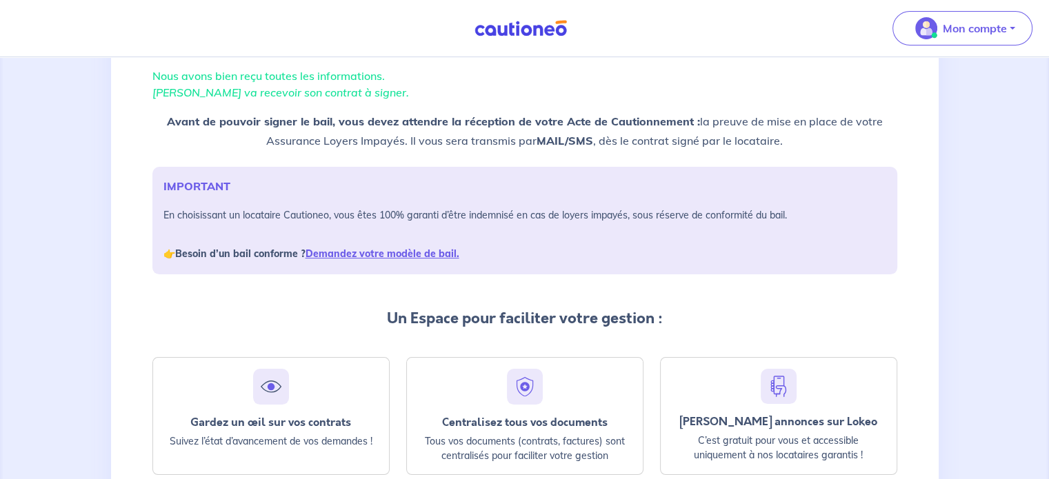
scroll to position [168, 0]
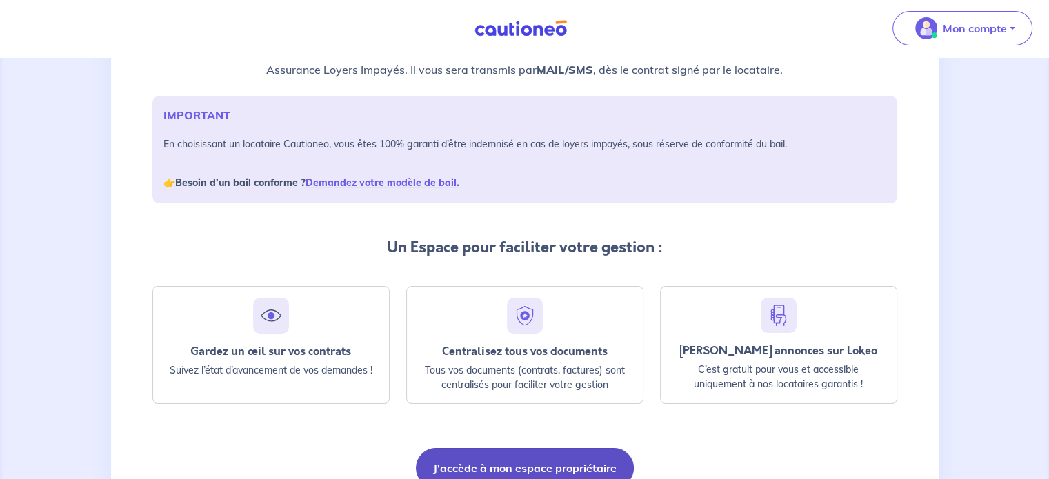
click at [552, 465] on button "J'accède à mon espace propriétaire" at bounding box center [525, 468] width 218 height 40
